Goal: Task Accomplishment & Management: Use online tool/utility

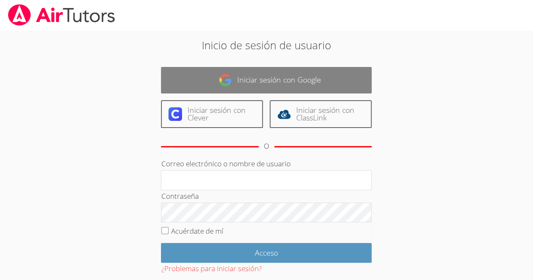
click at [257, 78] on font "Iniciar sesión con Google" at bounding box center [279, 80] width 84 height 10
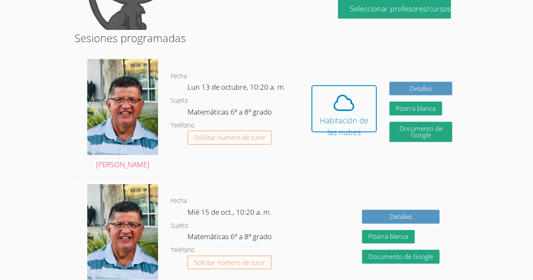
scroll to position [204, 0]
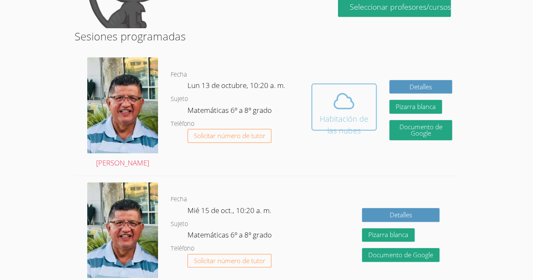
click at [336, 93] on icon at bounding box center [344, 101] width 24 height 24
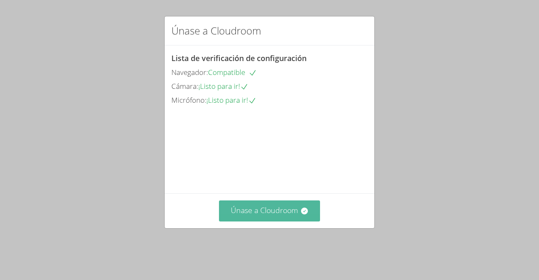
click at [270, 214] on button "Únase a Cloudroom" at bounding box center [270, 211] width 102 height 21
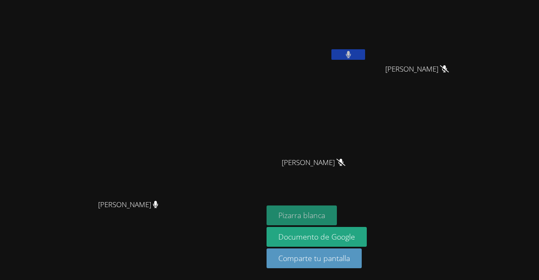
click at [325, 216] on font "Pizarra blanca" at bounding box center [302, 215] width 47 height 10
click at [365, 54] on button at bounding box center [349, 54] width 34 height 11
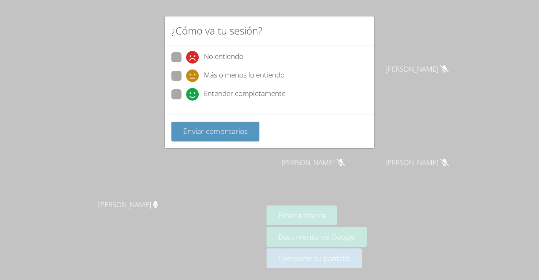
click at [199, 96] on div "Entender completamente" at bounding box center [235, 94] width 99 height 13
click at [193, 96] on input "Entender completamente" at bounding box center [189, 92] width 7 height 7
radio input "true"
click at [206, 118] on div "Enviar comentarios" at bounding box center [270, 132] width 210 height 34
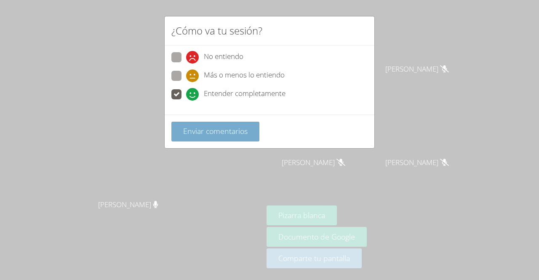
click at [210, 129] on font "Enviar comentarios" at bounding box center [215, 131] width 64 height 10
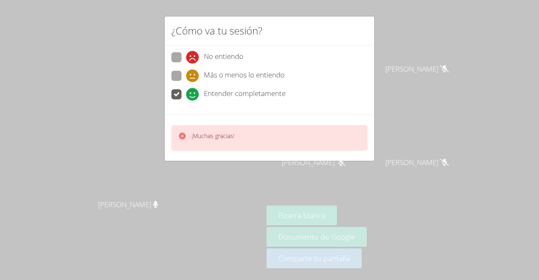
click at [415, 58] on div "¿Cómo va tu sesión? No entiendo Más o menos lo entiendo Entender completamente …" at bounding box center [269, 140] width 539 height 280
click at [415, 56] on div "¿Cómo va tu sesión? No entiendo Más o menos lo entiendo Entender completamente …" at bounding box center [269, 140] width 539 height 280
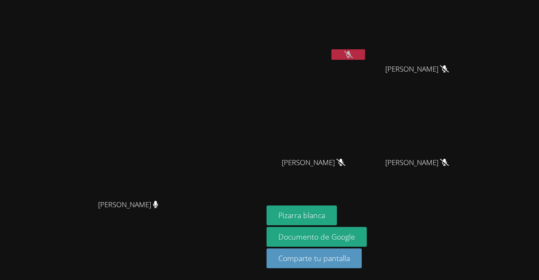
click at [365, 50] on button at bounding box center [349, 54] width 34 height 11
click at [353, 53] on icon at bounding box center [348, 54] width 9 height 7
click at [351, 53] on icon at bounding box center [348, 54] width 5 height 7
click at [365, 59] on button at bounding box center [349, 54] width 34 height 11
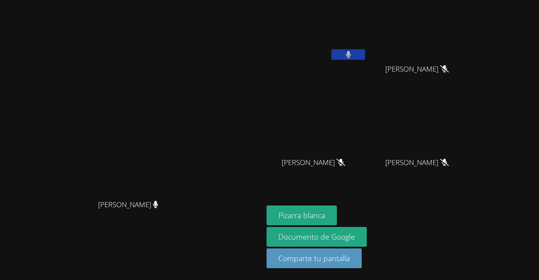
click at [365, 53] on button at bounding box center [349, 54] width 34 height 11
